Goal: Information Seeking & Learning: Learn about a topic

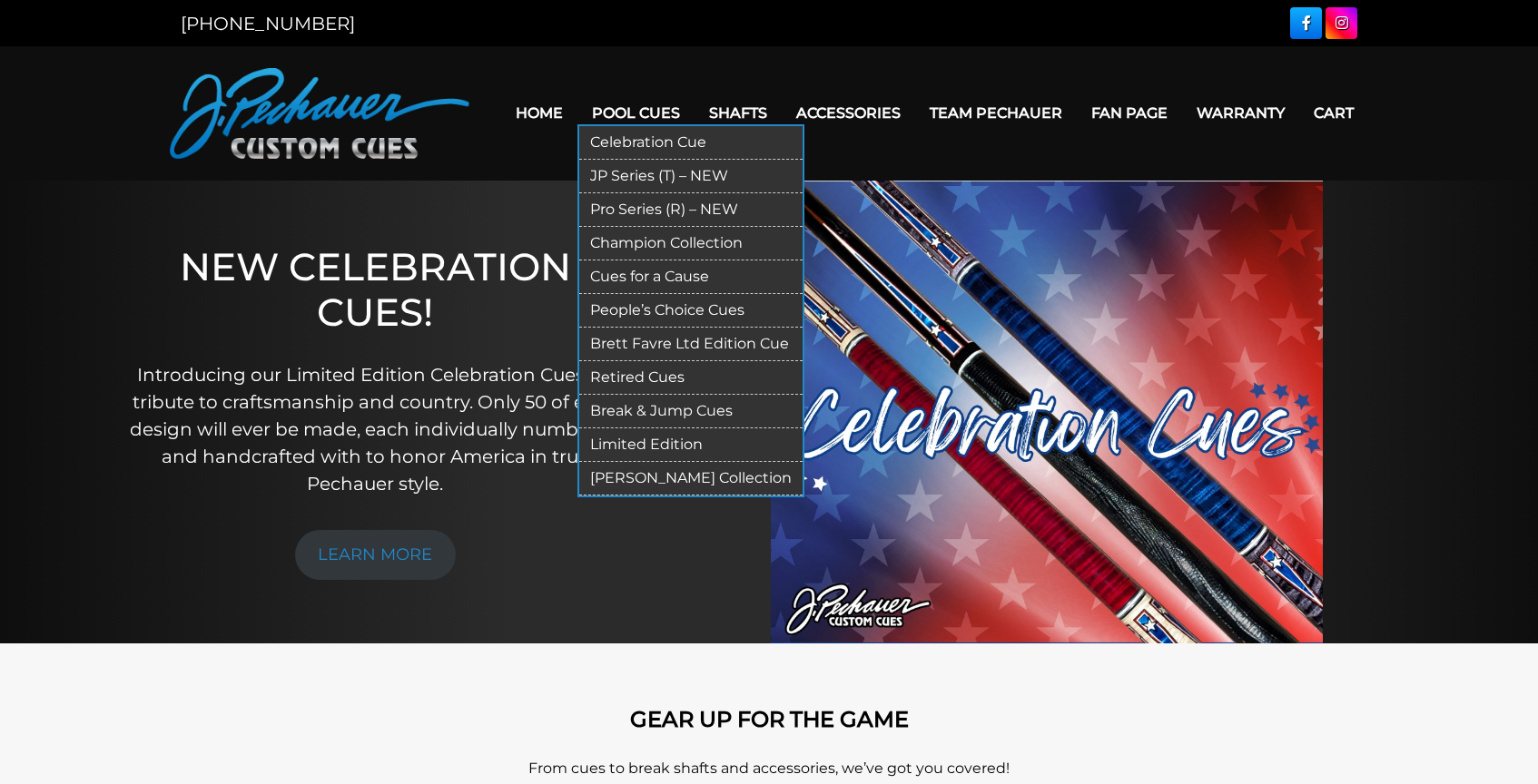
click at [683, 310] on link "People’s Choice Cues" at bounding box center [691, 310] width 224 height 34
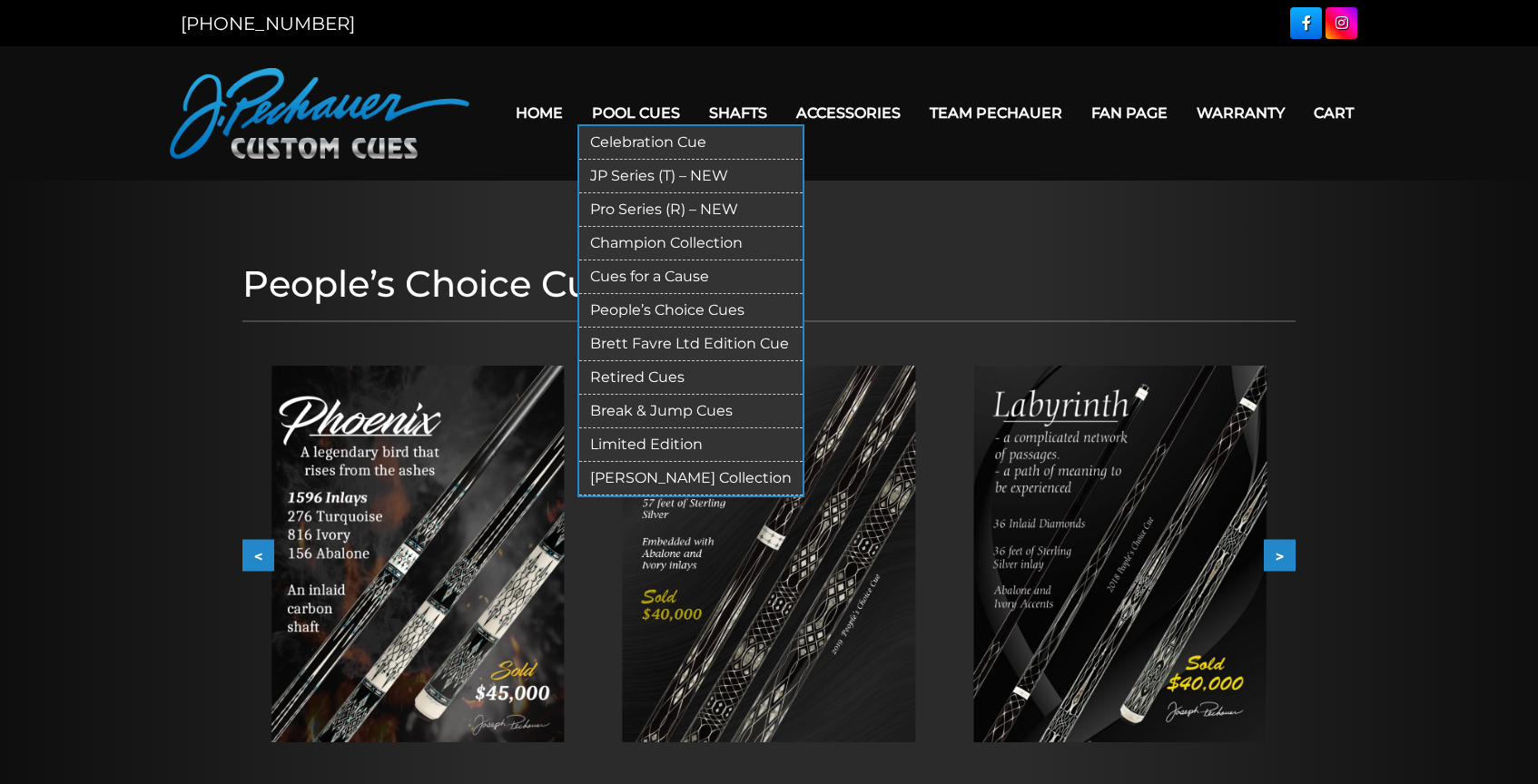
click at [623, 140] on link "Celebration Cue" at bounding box center [691, 143] width 224 height 34
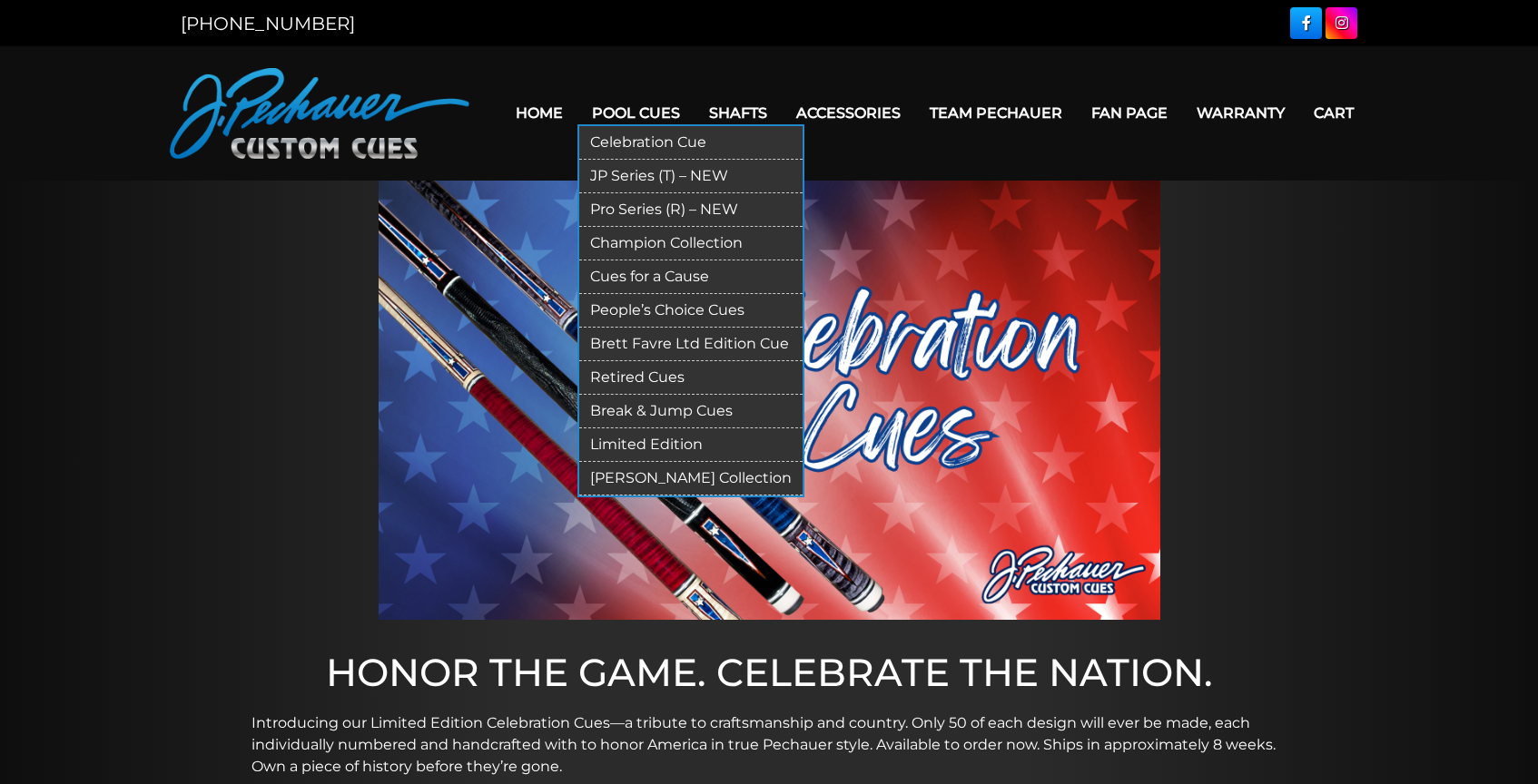
click at [621, 173] on link "JP Series (T) – NEW" at bounding box center [691, 176] width 224 height 34
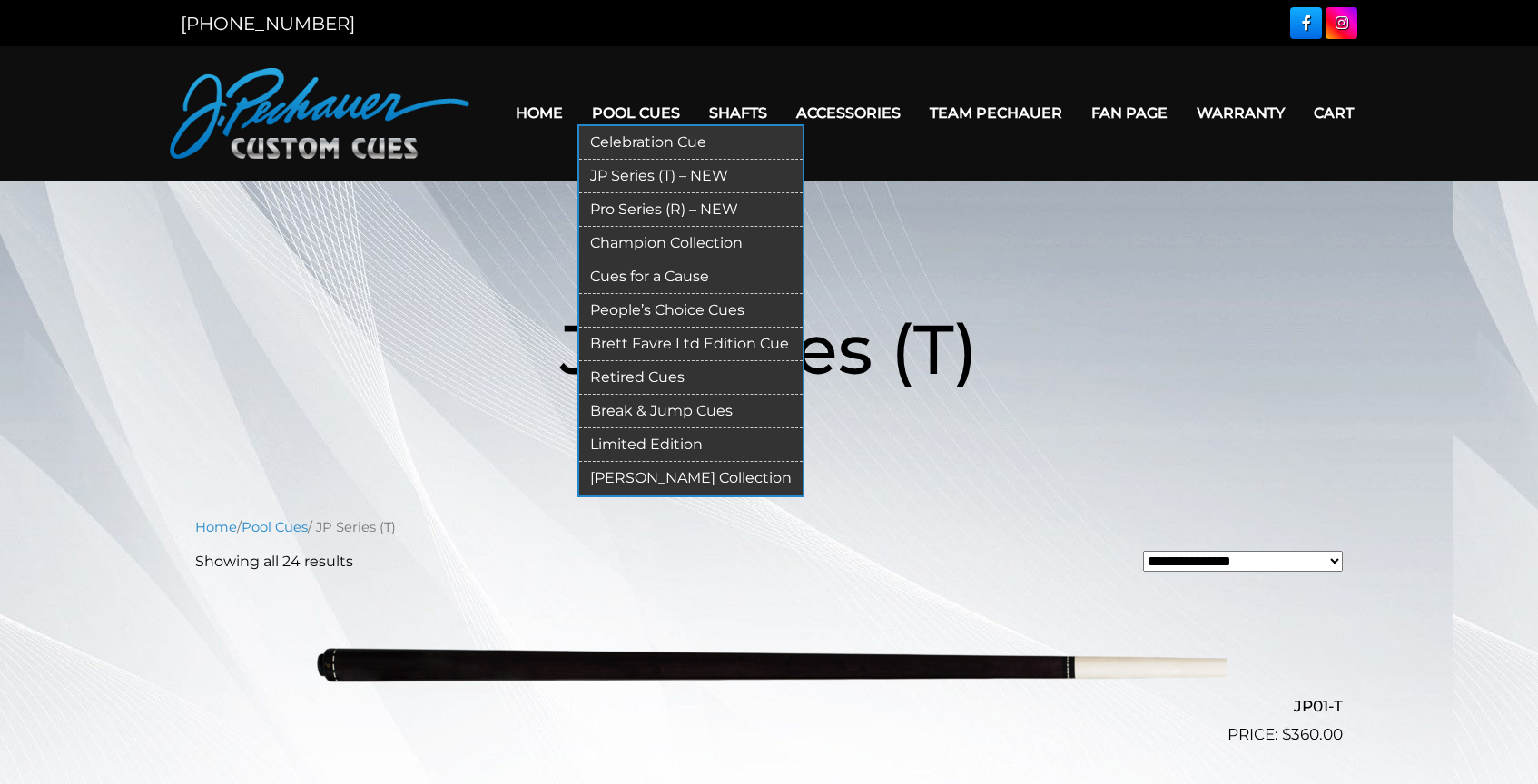
click at [613, 209] on link "Pro Series (R) – NEW" at bounding box center [691, 210] width 224 height 34
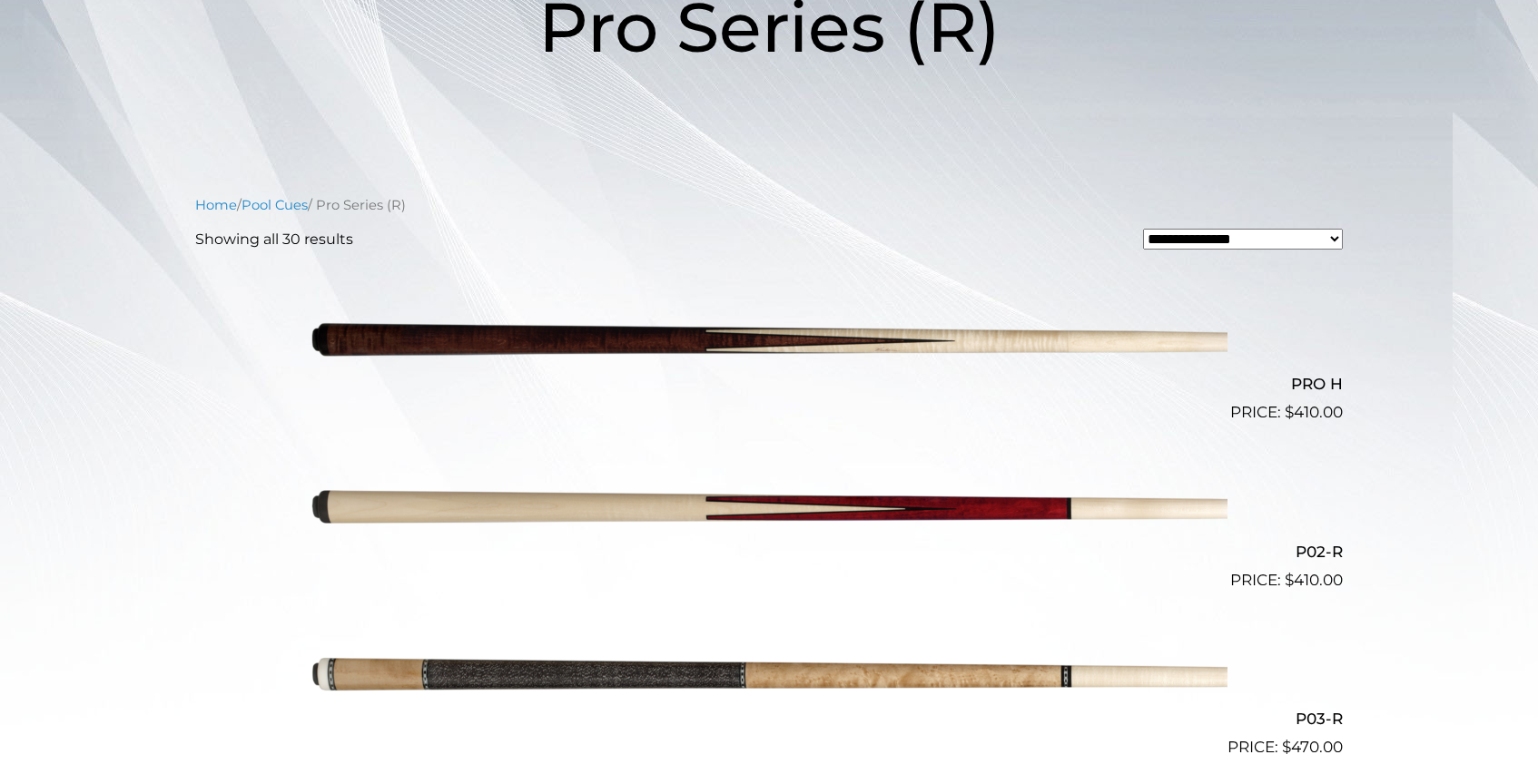
scroll to position [326, 0]
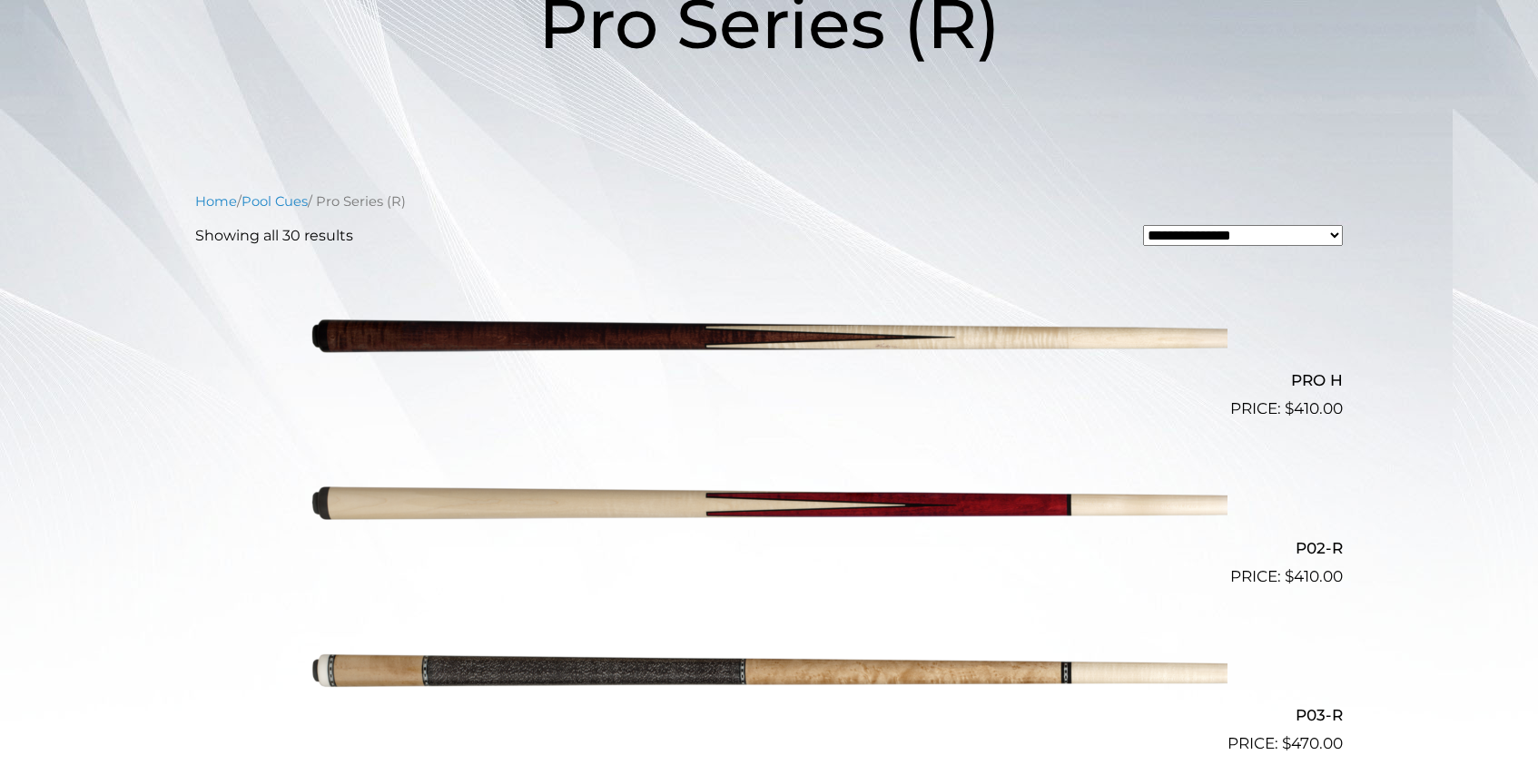
click at [659, 336] on img at bounding box center [769, 337] width 917 height 153
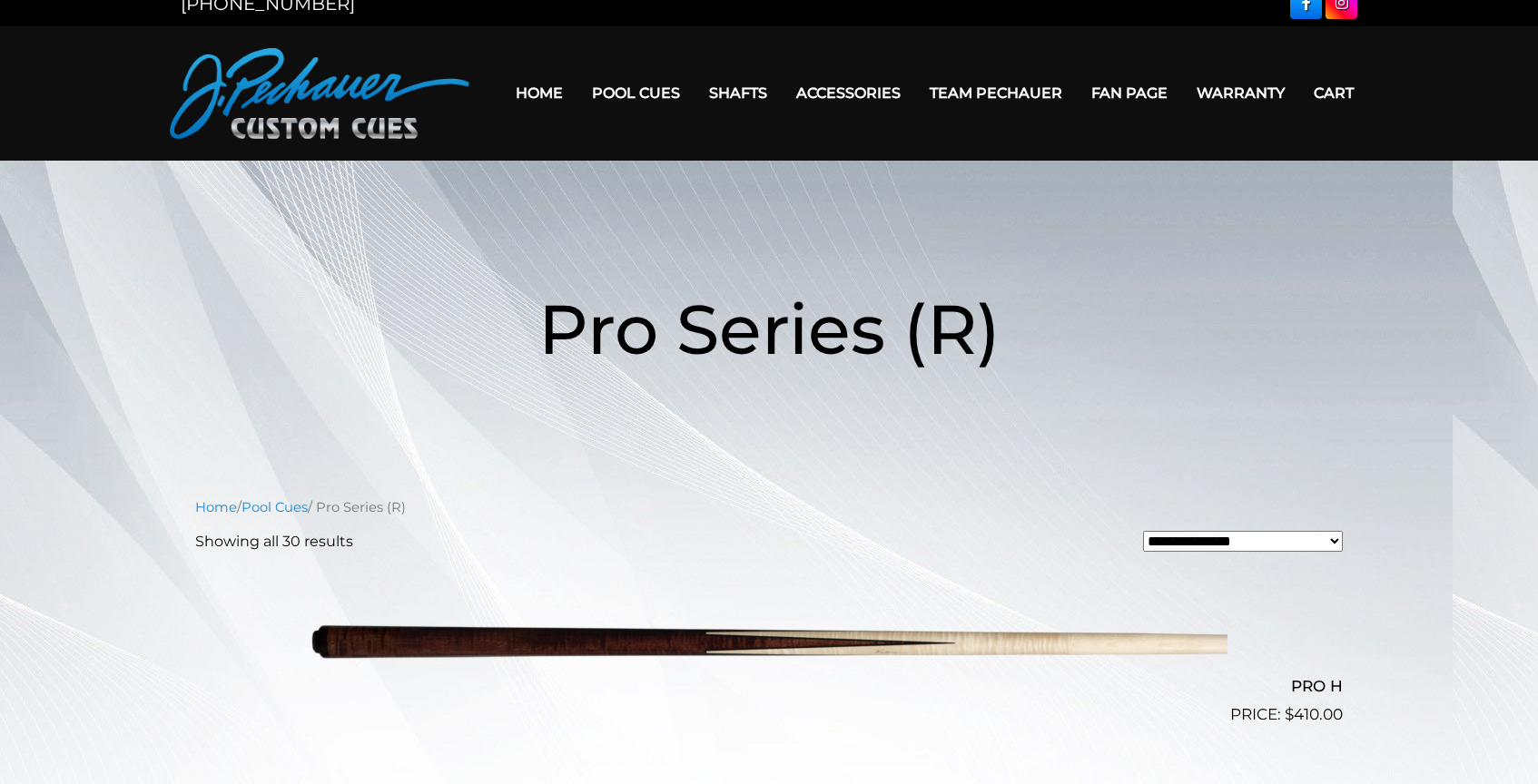
scroll to position [0, 0]
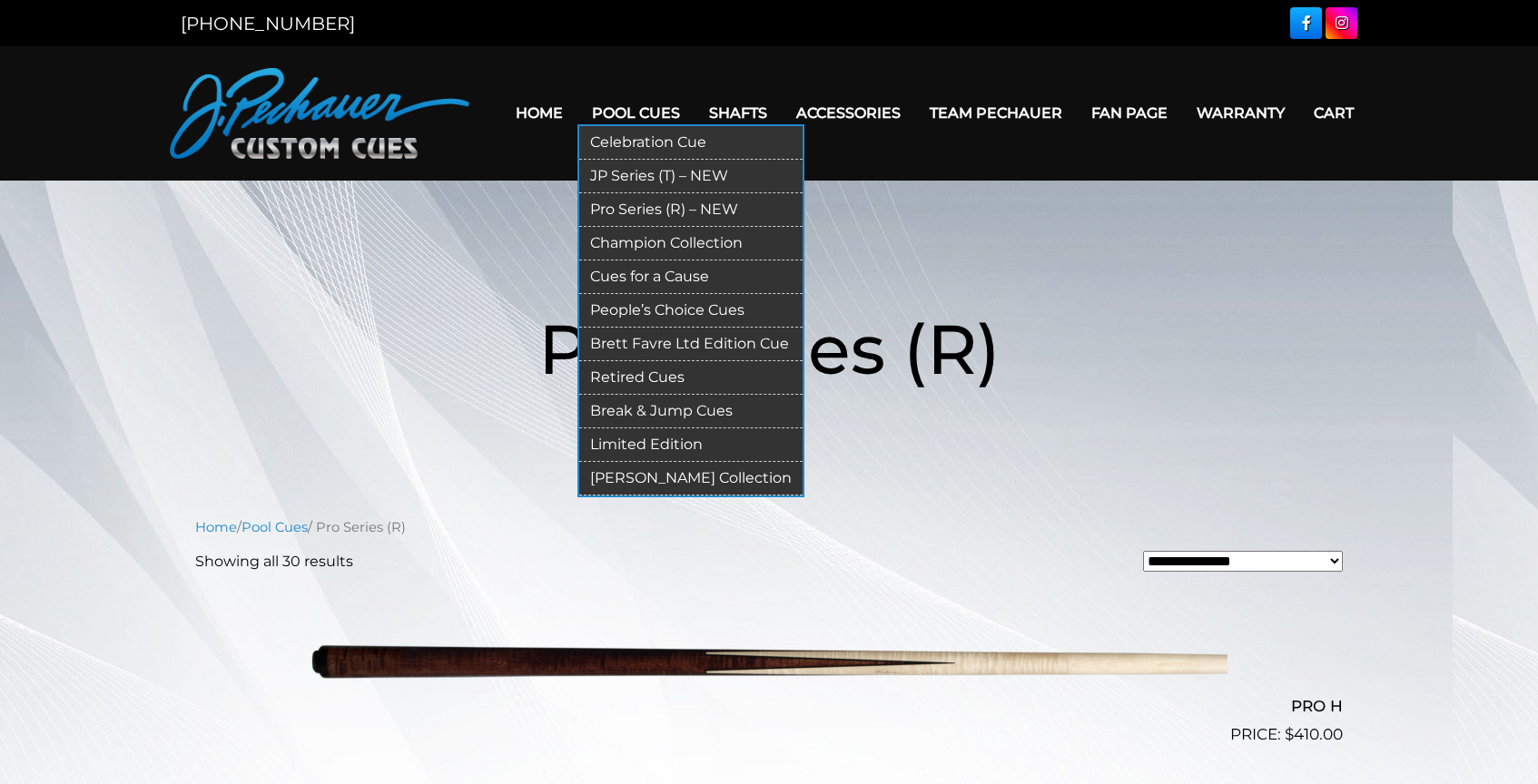
click at [634, 243] on link "Champion Collection" at bounding box center [691, 244] width 224 height 34
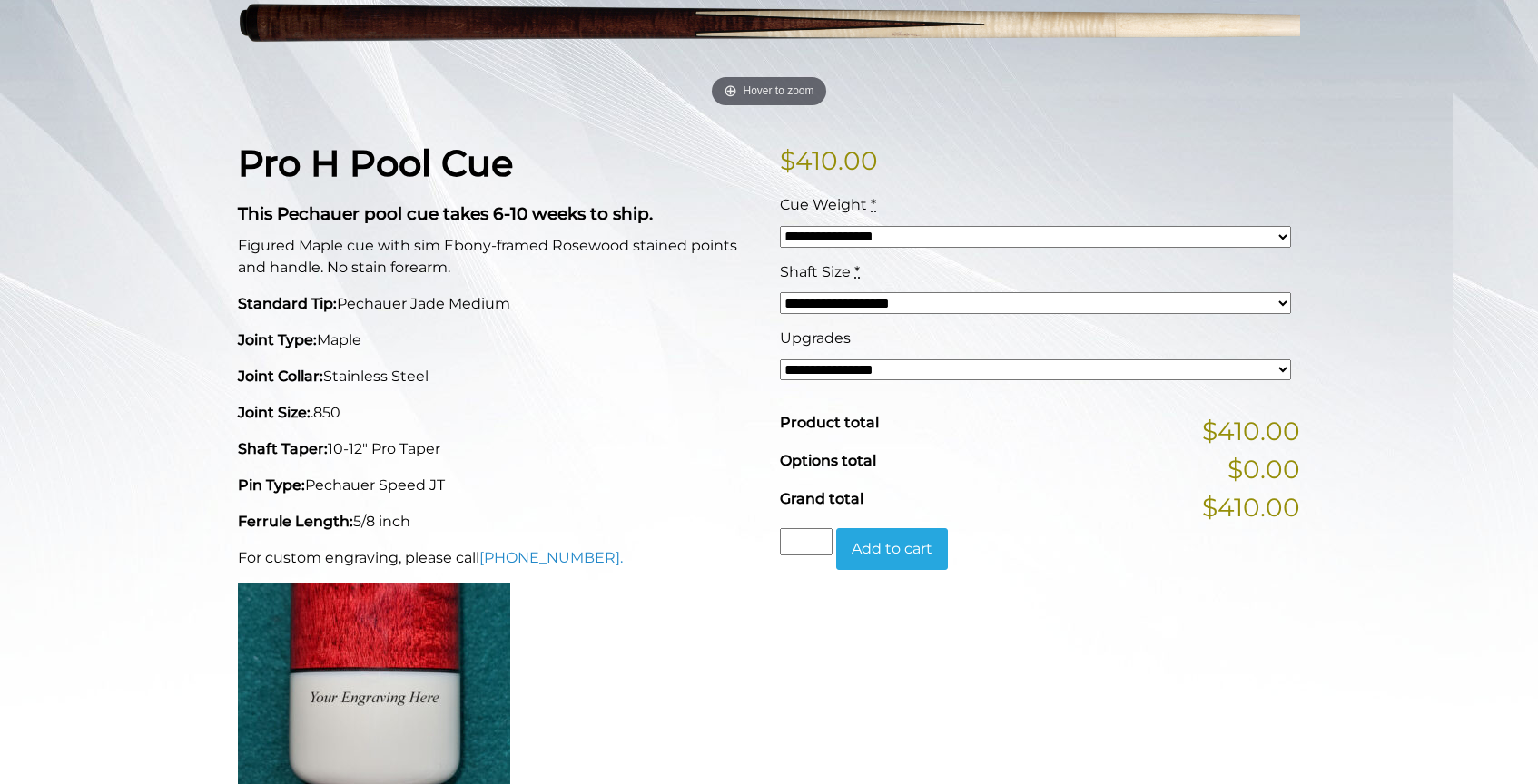
scroll to position [335, 0]
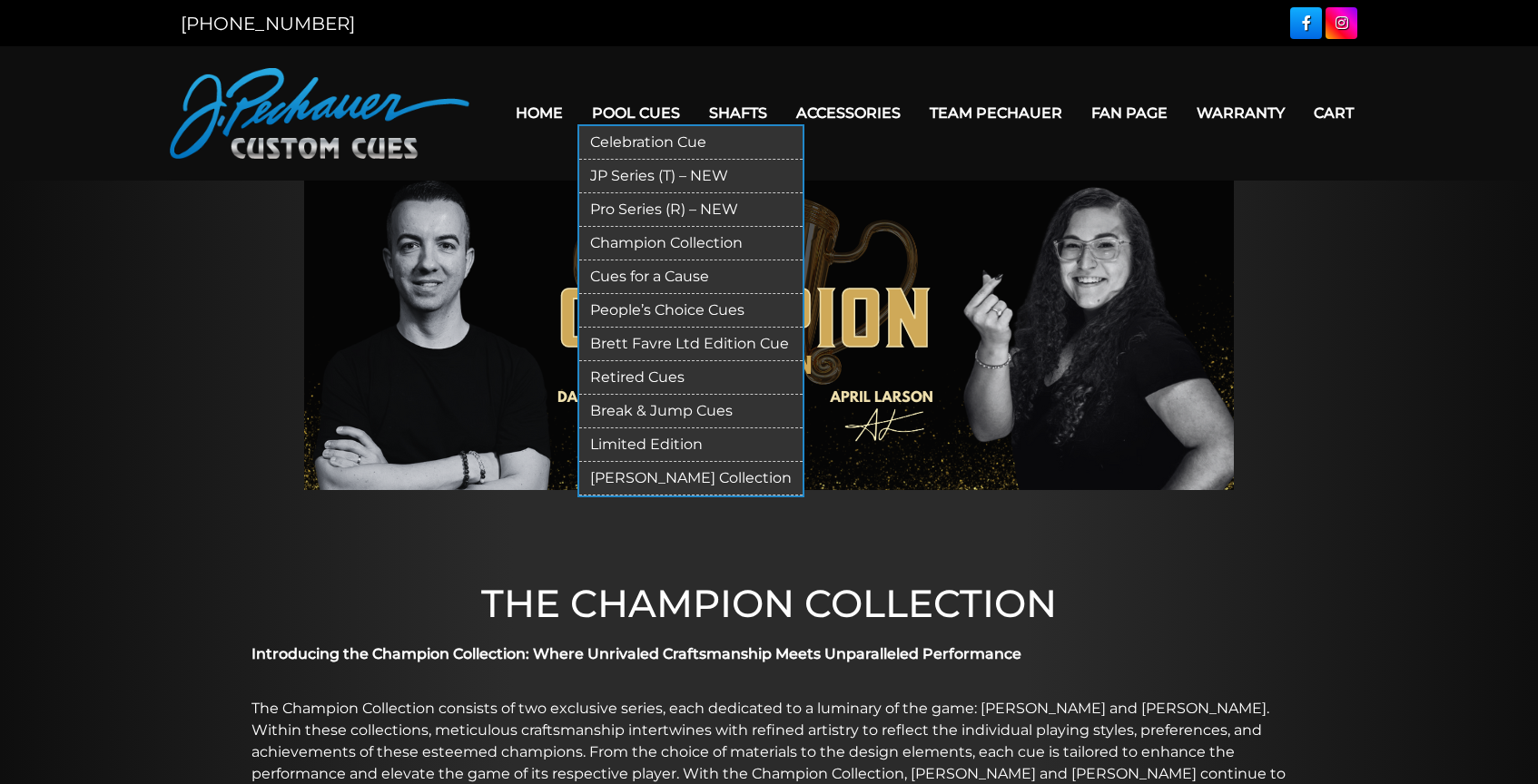
click at [632, 340] on link "Brett Favre Ltd Edition Cue" at bounding box center [691, 344] width 224 height 34
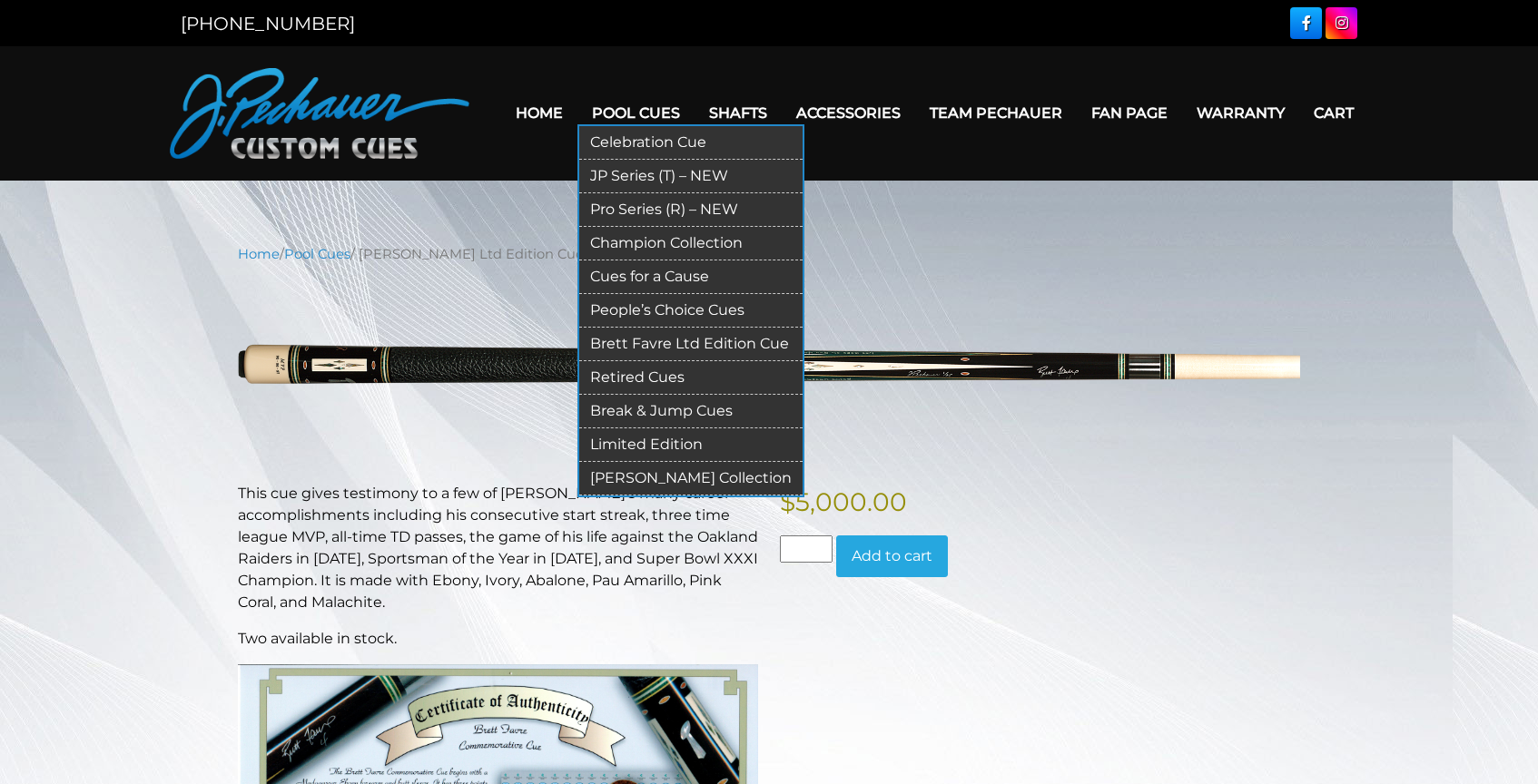
click at [625, 377] on link "Retired Cues" at bounding box center [691, 378] width 224 height 34
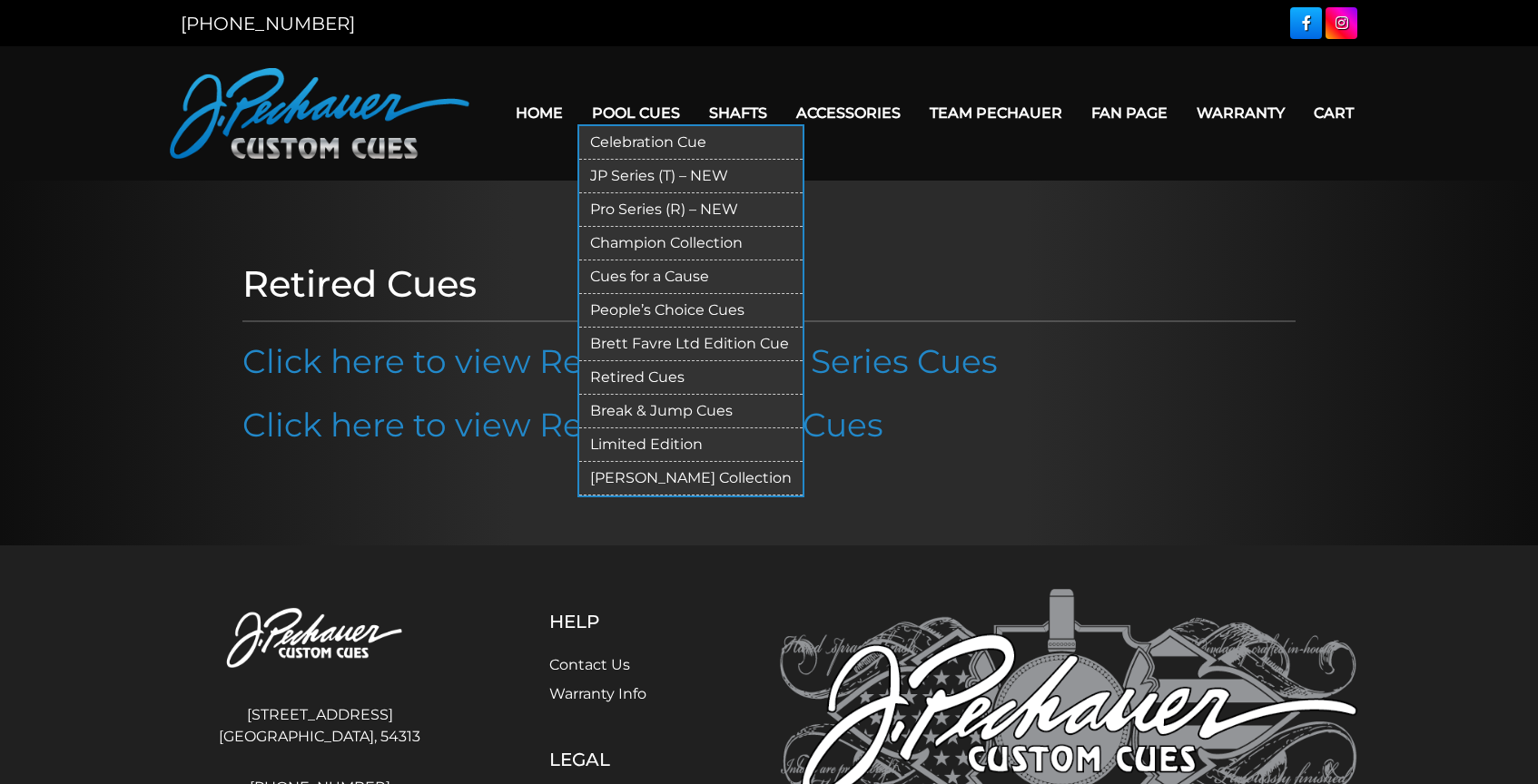
click at [657, 417] on link "Break & Jump Cues" at bounding box center [691, 411] width 224 height 34
